Goal: Find contact information: Find contact information

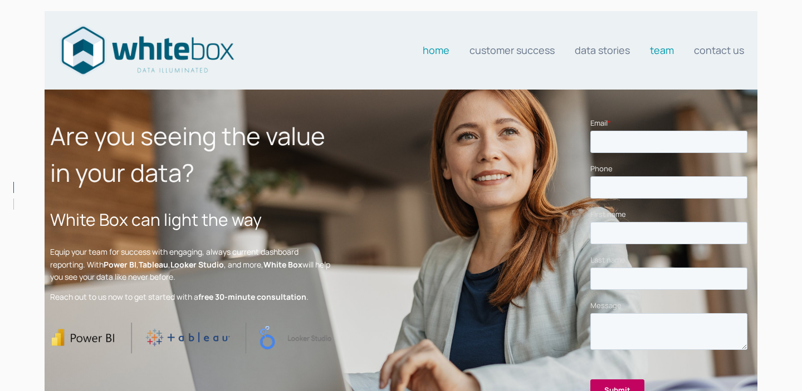
click at [656, 55] on link "Team" at bounding box center [662, 50] width 24 height 22
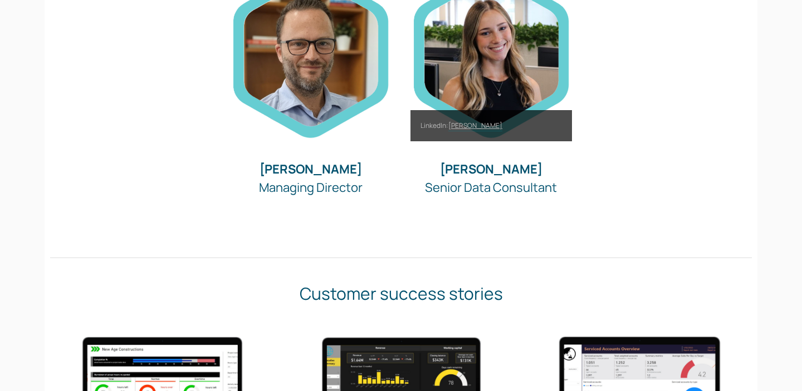
scroll to position [181, 0]
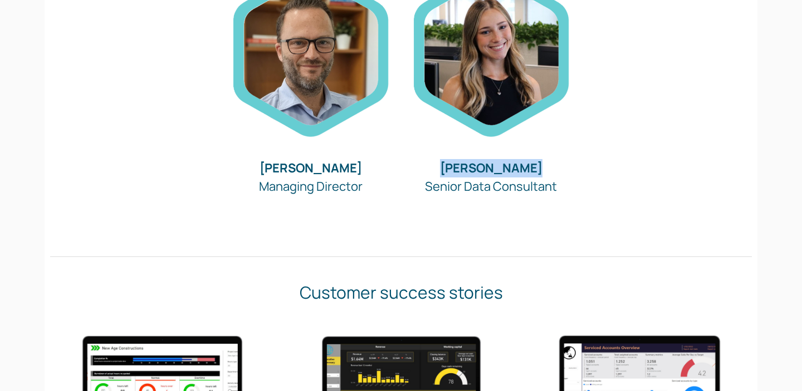
copy strong "[PERSON_NAME]"
drag, startPoint x: 547, startPoint y: 167, endPoint x: 442, endPoint y: 168, distance: 104.7
click at [442, 168] on h3 "[PERSON_NAME] Senior Data Consultant" at bounding box center [490, 177] width 161 height 37
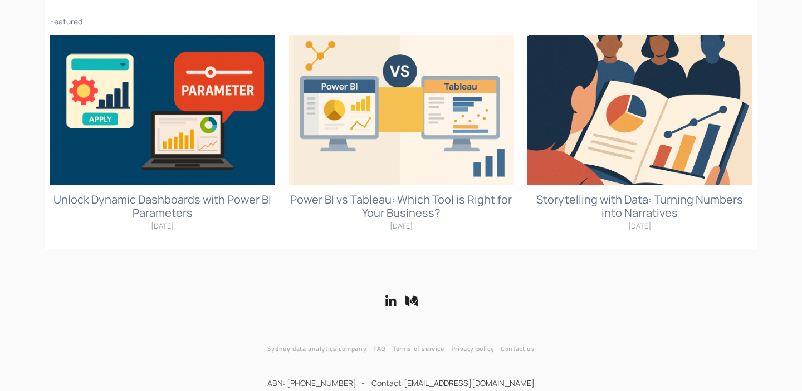
scroll to position [753, 0]
